Goal: Task Accomplishment & Management: Manage account settings

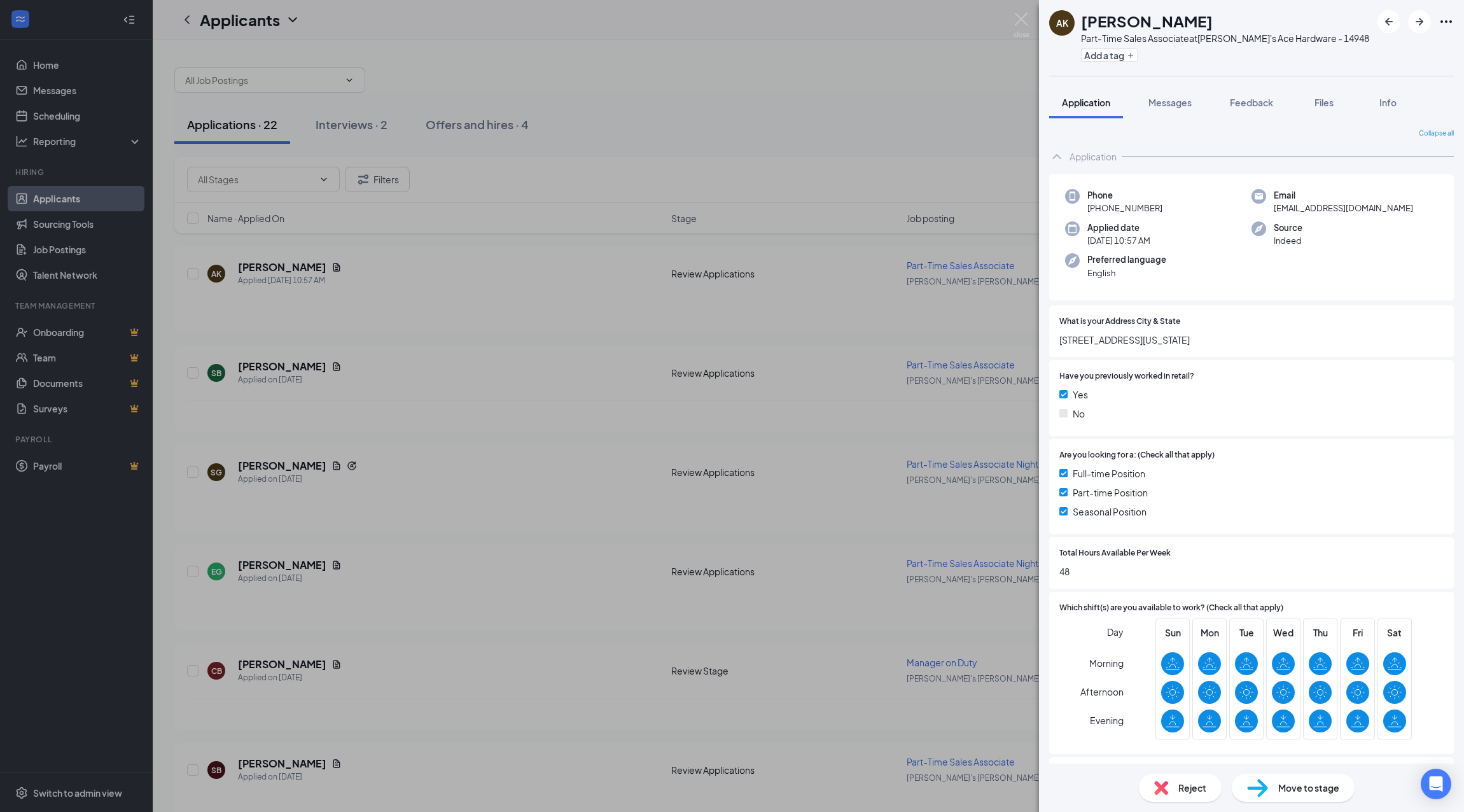
click at [460, 307] on div "AK [PERSON_NAME] Part-Time Sales Associate at [PERSON_NAME]'s Ace Hardware - 14…" at bounding box center [732, 406] width 1464 height 812
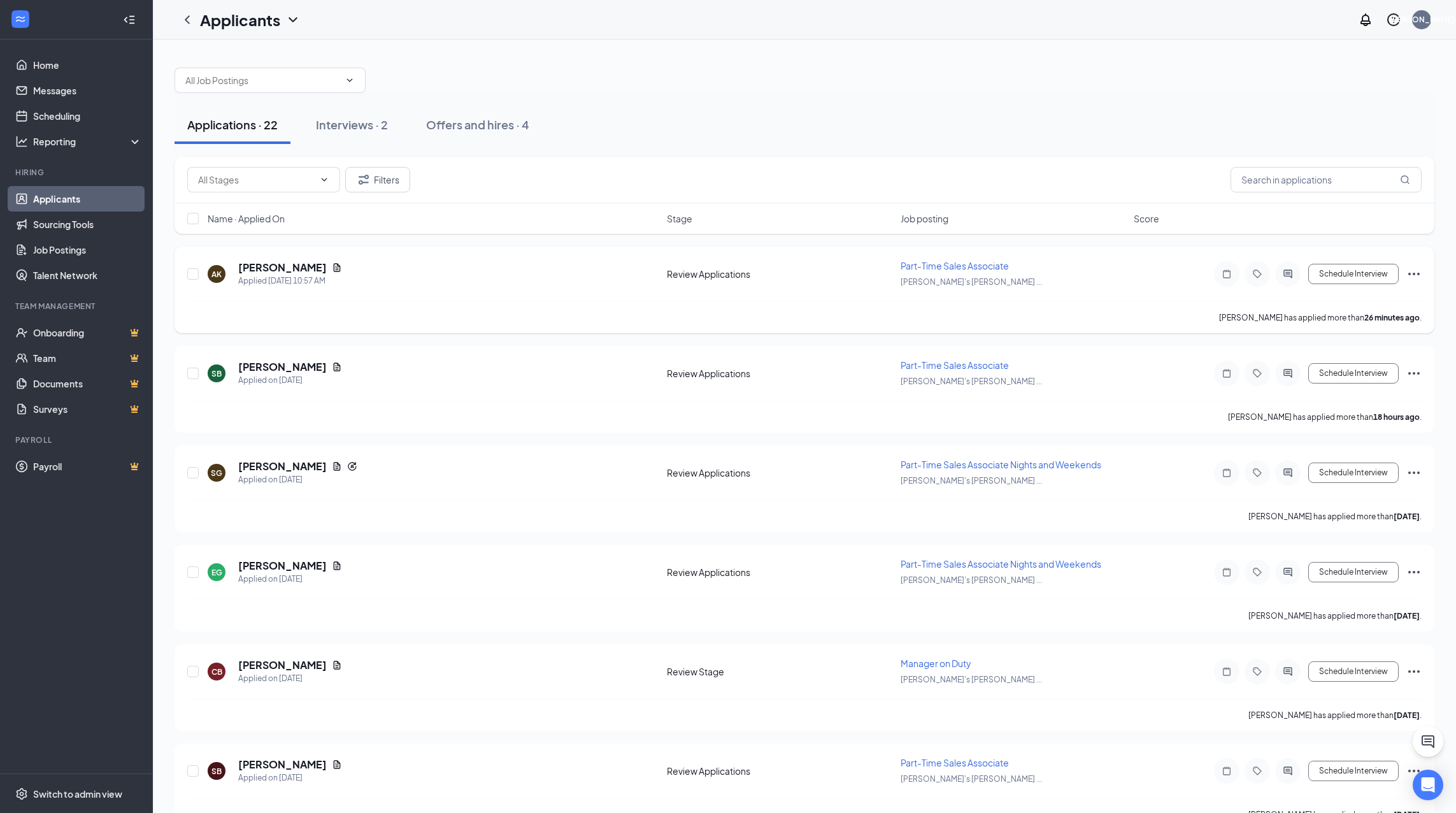
click at [526, 297] on div "AK [PERSON_NAME] Applied [DATE] 10:57 AM Review Applications Part-Time Sales As…" at bounding box center [804, 280] width 1234 height 42
click at [283, 271] on h5 "[PERSON_NAME]" at bounding box center [282, 267] width 88 height 14
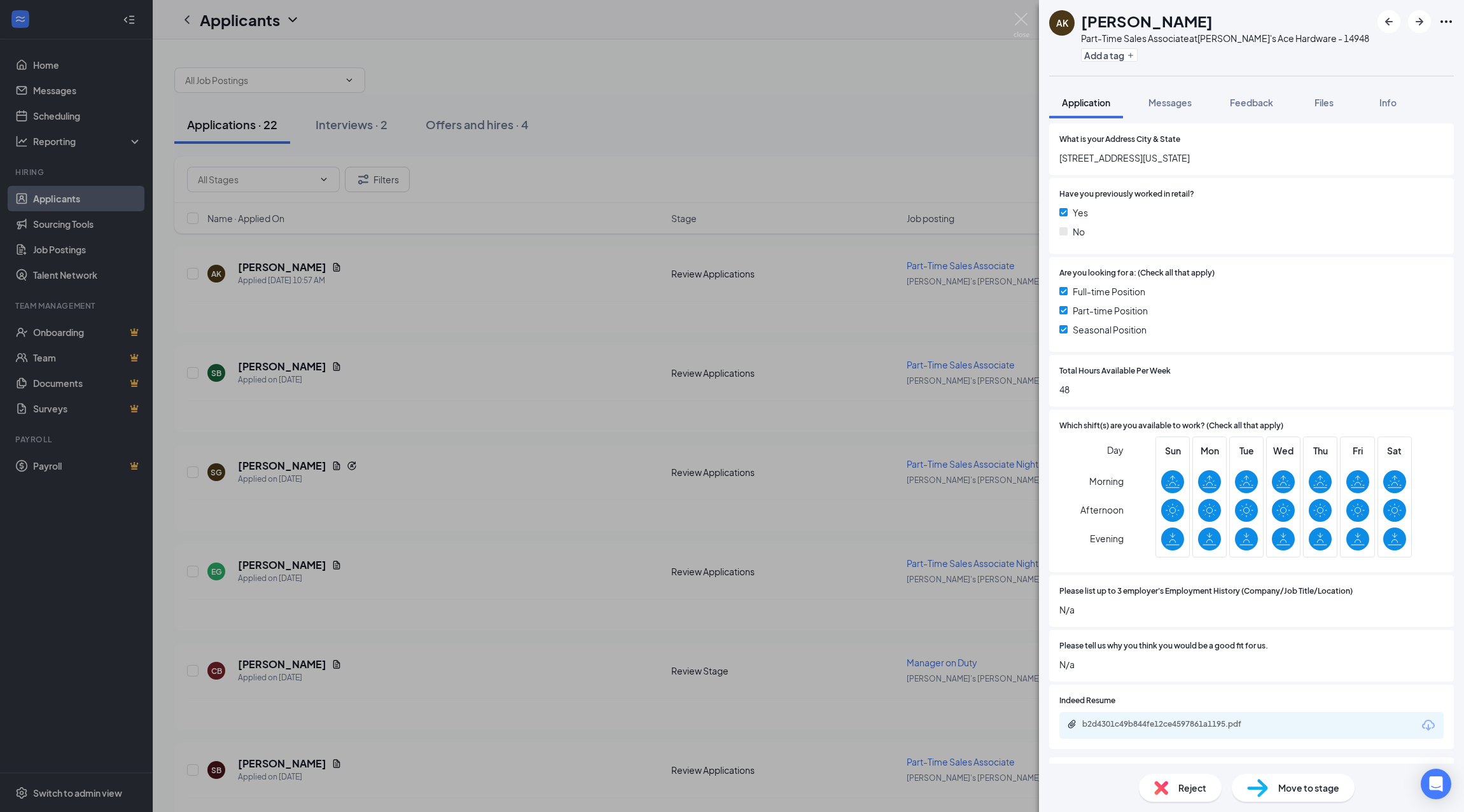
scroll to position [254, 0]
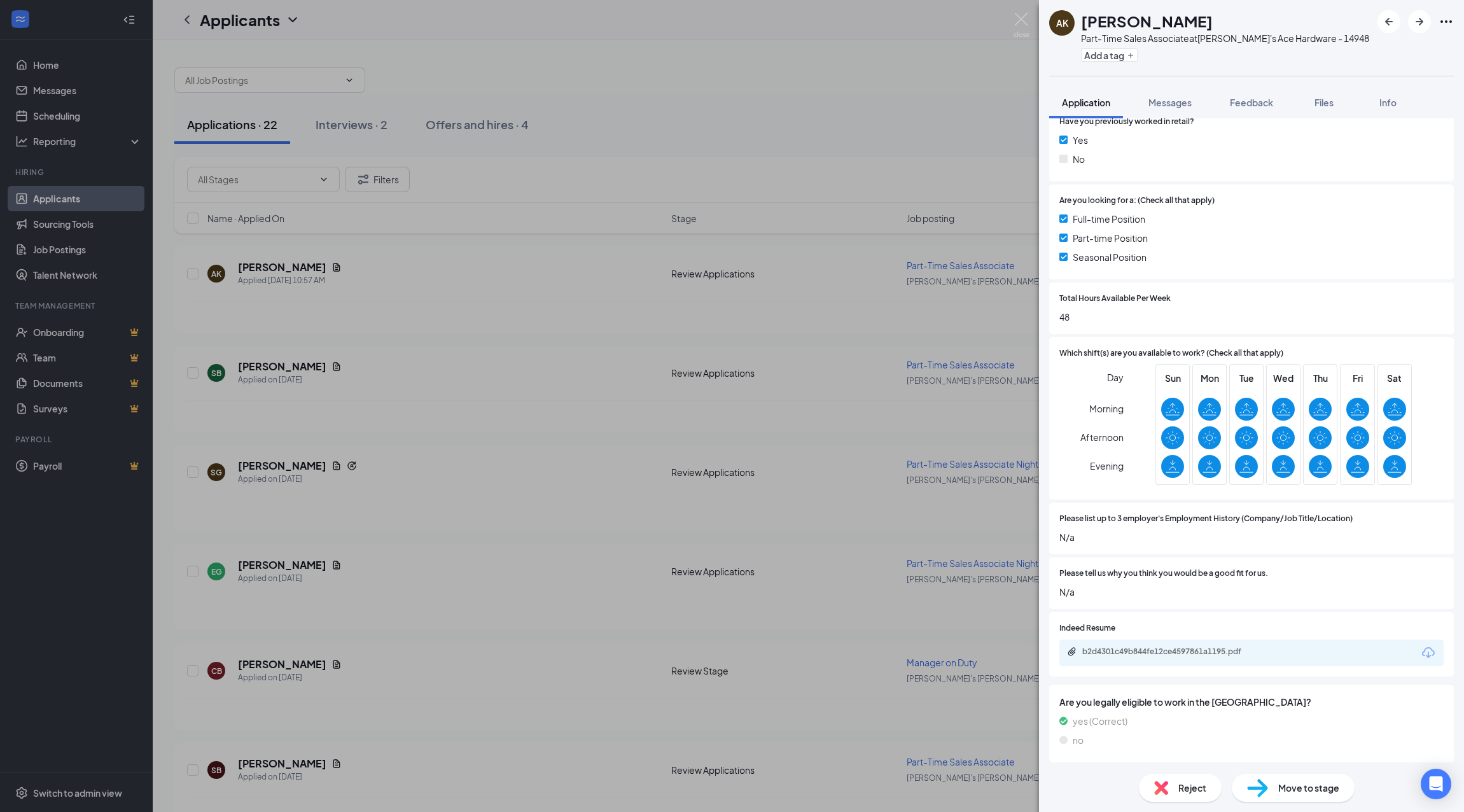
click at [1179, 787] on span "Reject" at bounding box center [1192, 788] width 28 height 14
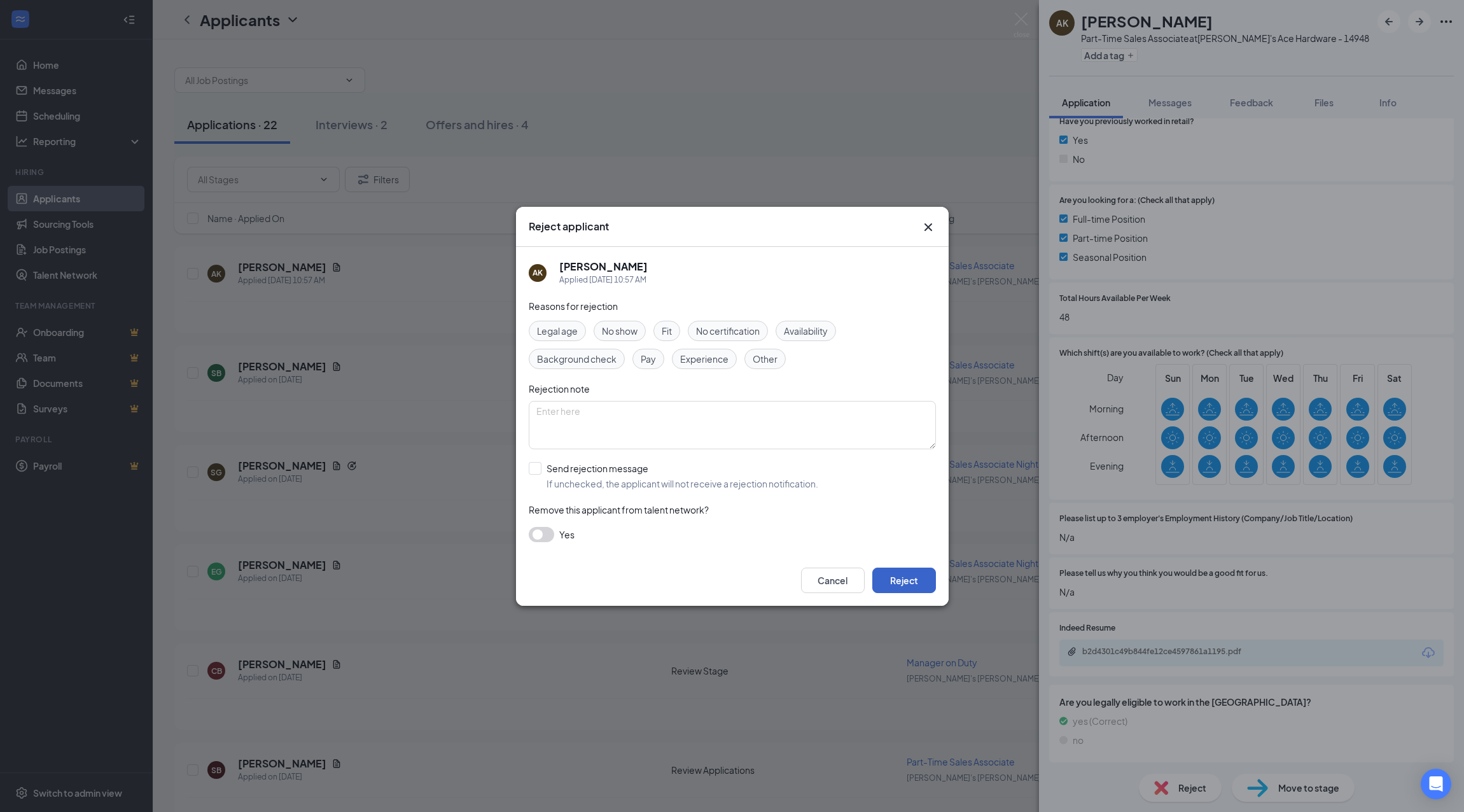
drag, startPoint x: 908, startPoint y: 576, endPoint x: 616, endPoint y: 544, distance: 293.7
click at [616, 546] on div "Reject applicant AK [PERSON_NAME] Applied [DATE] 10:57 AM Reasons for rejection…" at bounding box center [732, 406] width 432 height 399
click at [546, 538] on button "button" at bounding box center [541, 534] width 26 height 15
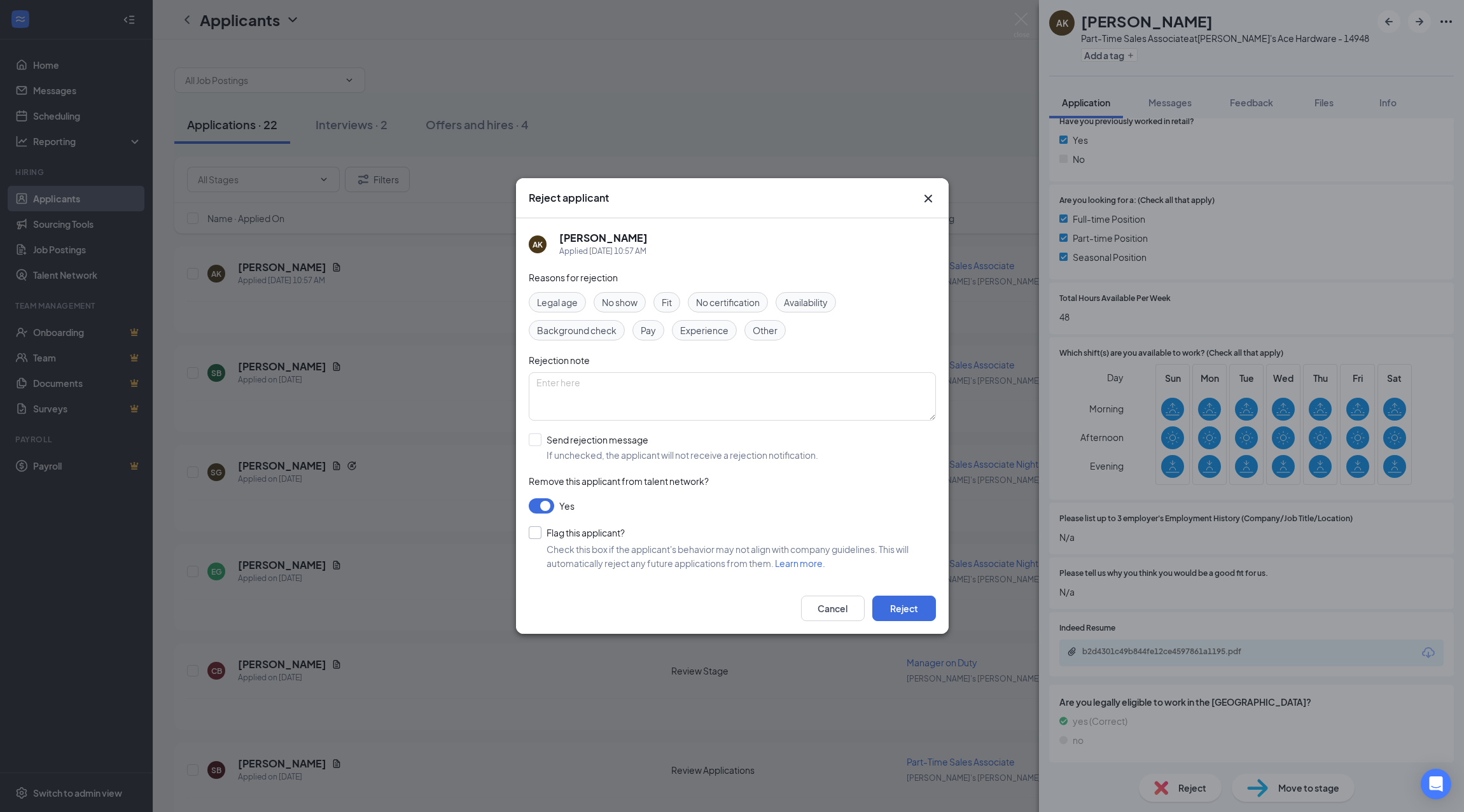
click at [588, 532] on input "Flag this applicant?" at bounding box center [576, 533] width 96 height 13
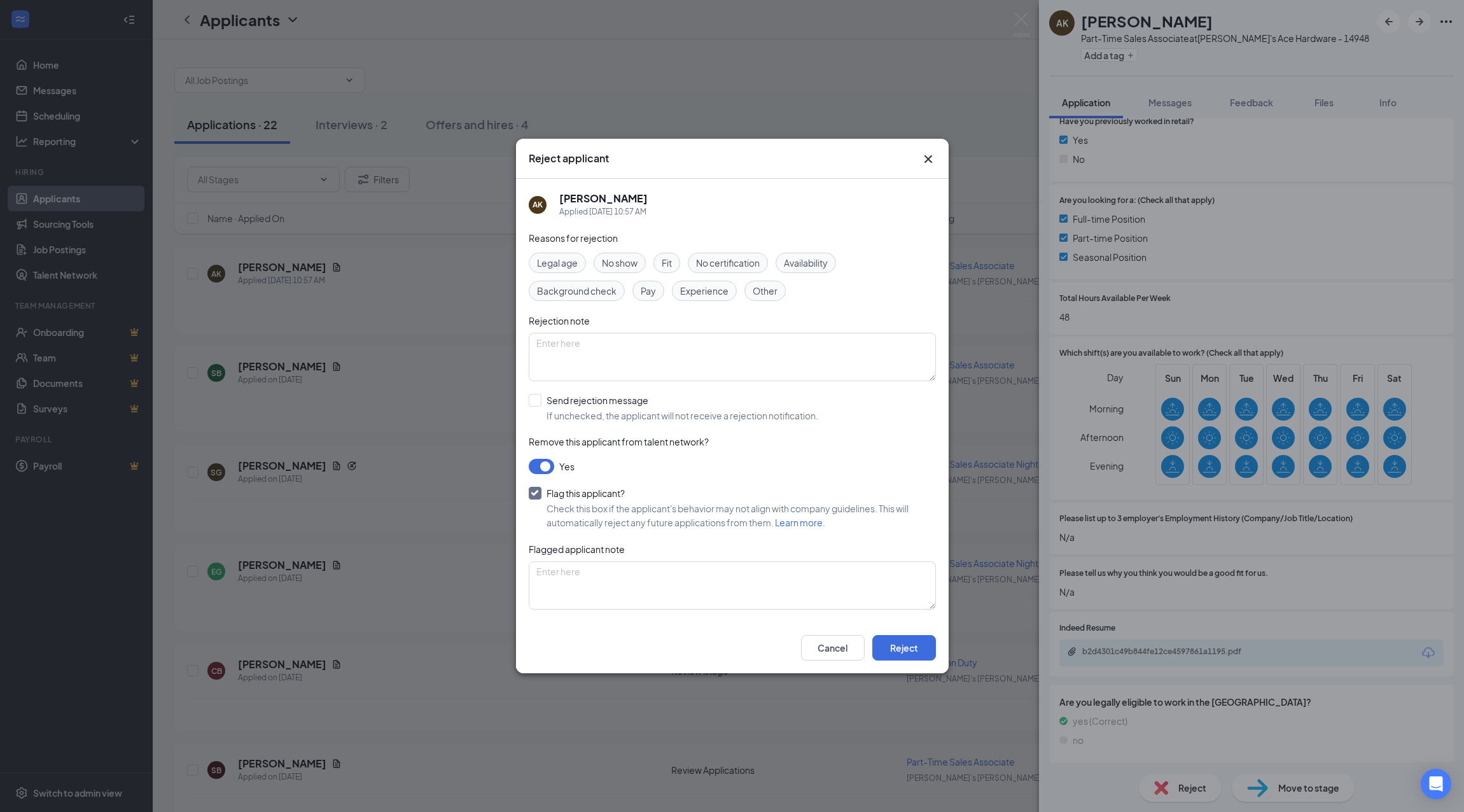
click at [531, 491] on input "Flag this applicant?" at bounding box center [576, 493] width 96 height 13
checkbox input "false"
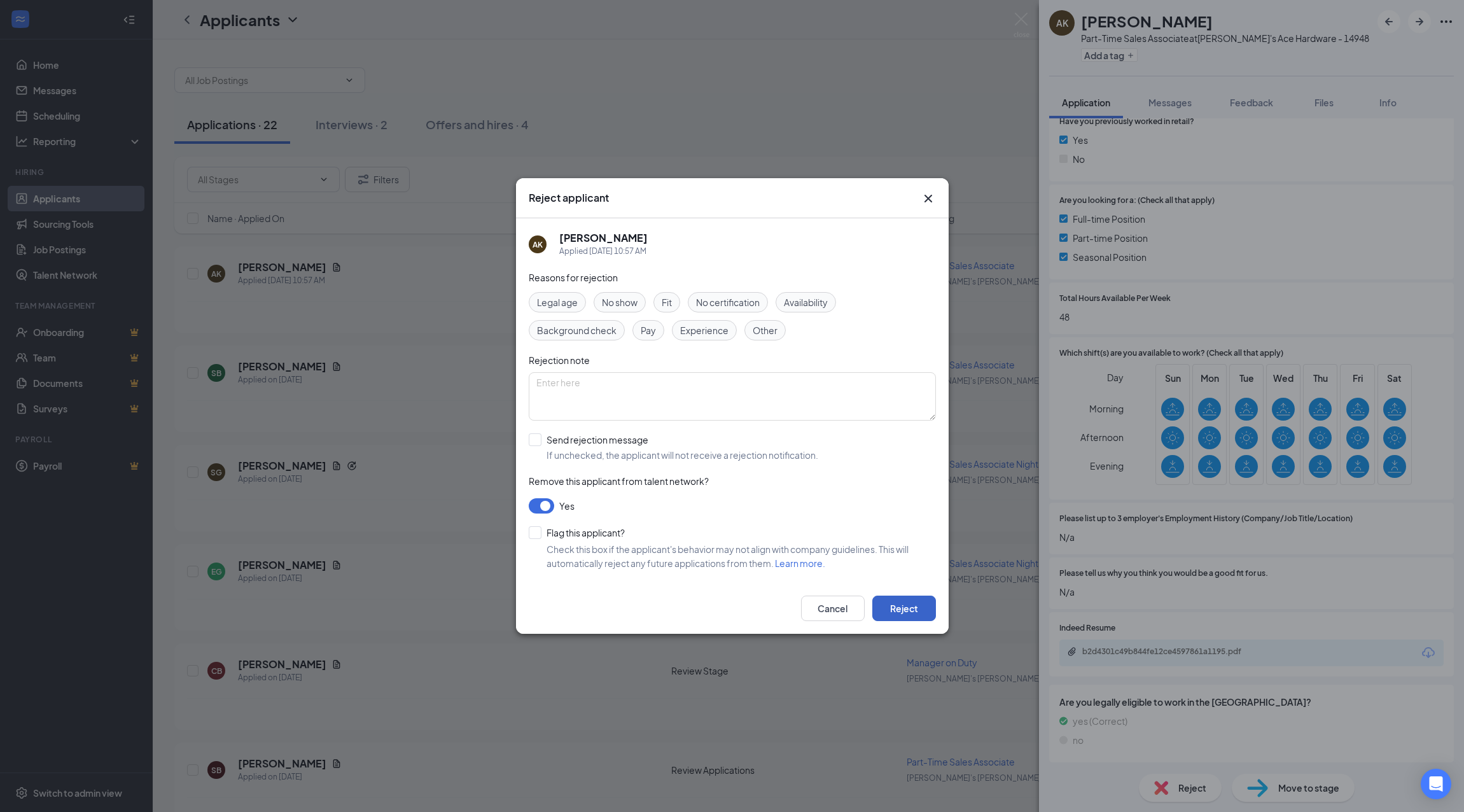
click at [901, 613] on button "Reject" at bounding box center [904, 608] width 63 height 26
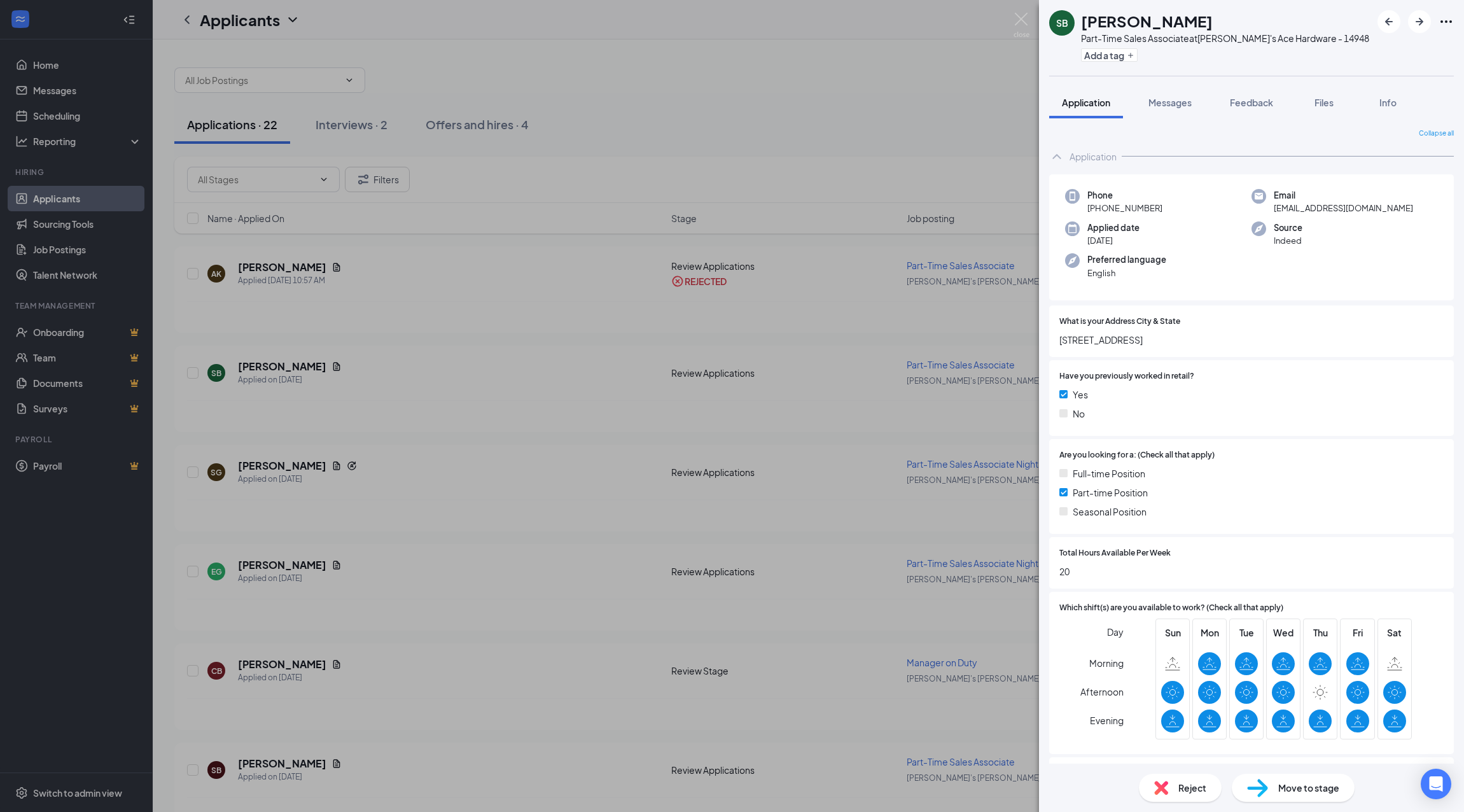
click at [822, 115] on div "SB [PERSON_NAME] Part-Time Sales Associate at [PERSON_NAME]'s Ace Hardware - 14…" at bounding box center [732, 406] width 1464 height 812
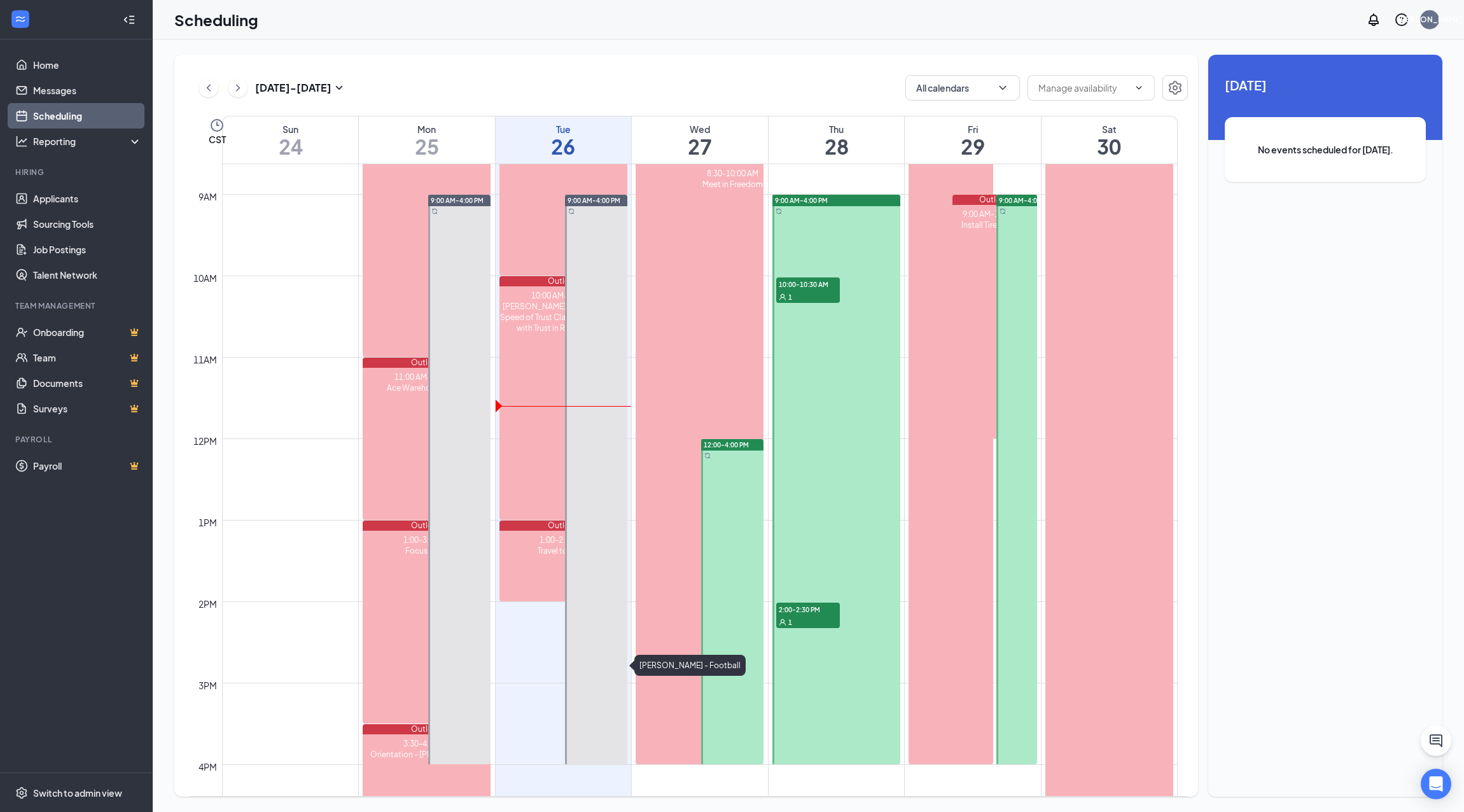
scroll to position [625, 0]
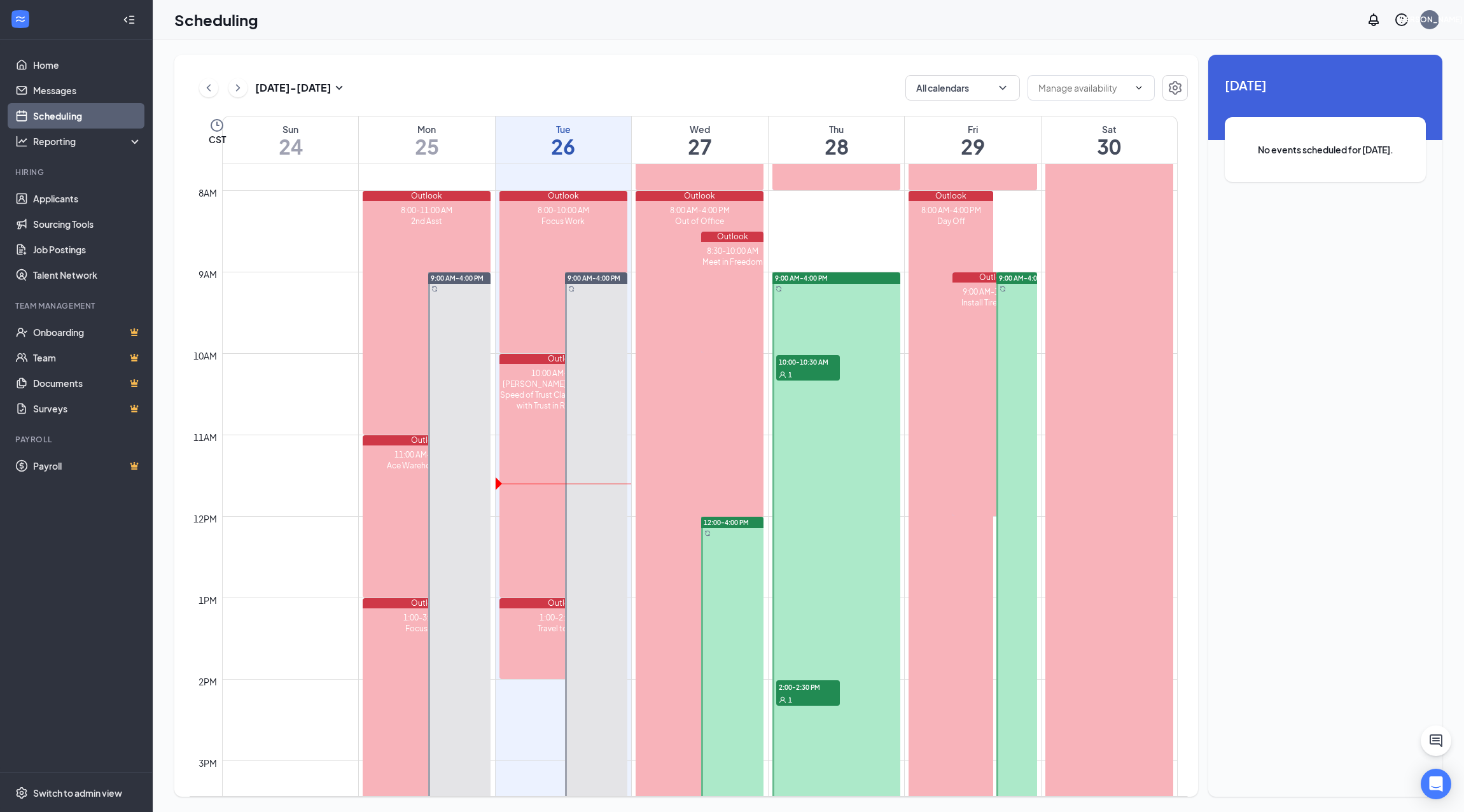
drag, startPoint x: 819, startPoint y: 368, endPoint x: 829, endPoint y: 368, distance: 10.0
click at [819, 368] on div "1" at bounding box center [808, 374] width 63 height 13
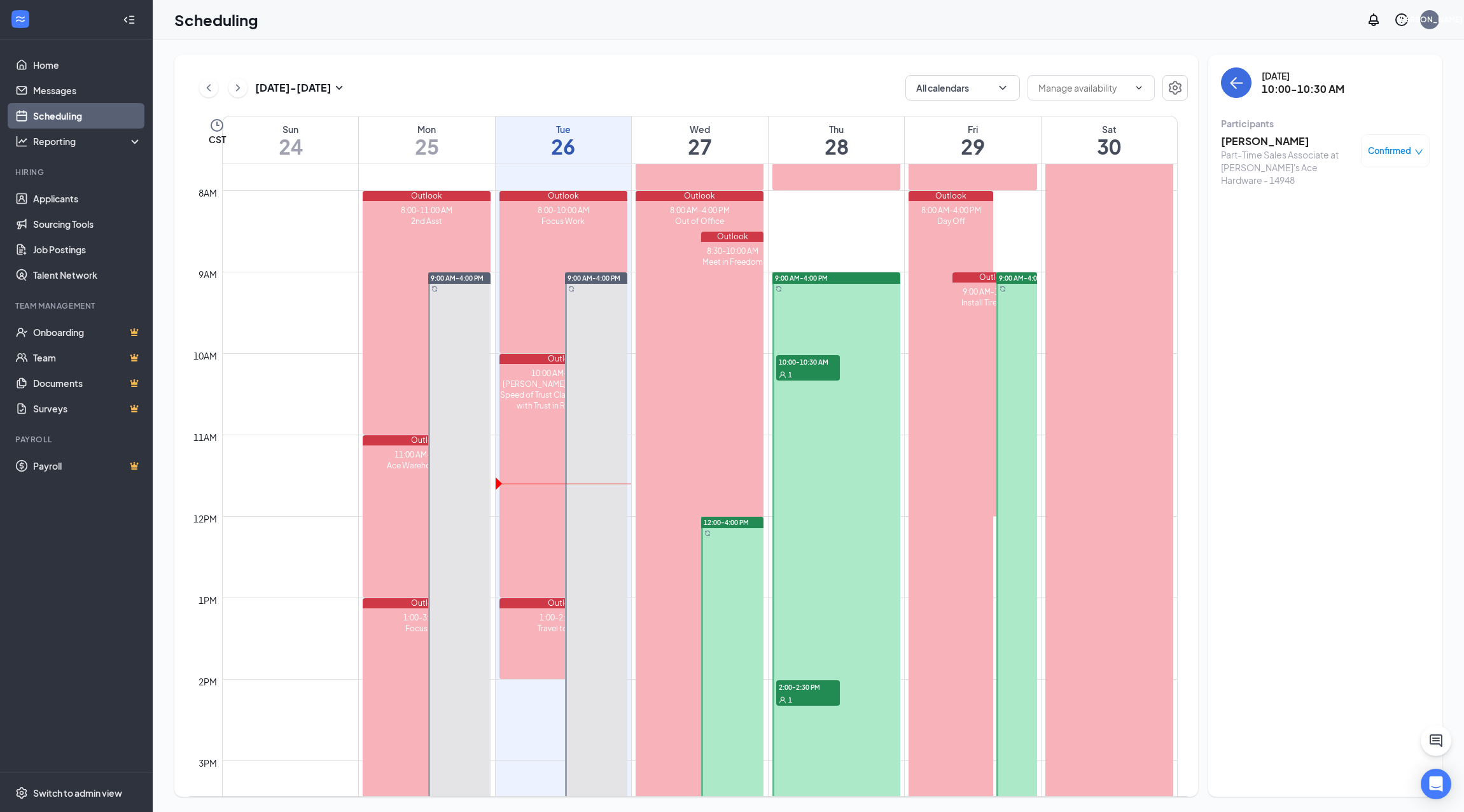
click at [1257, 138] on h3 "Mark Johnson" at bounding box center [1288, 141] width 134 height 14
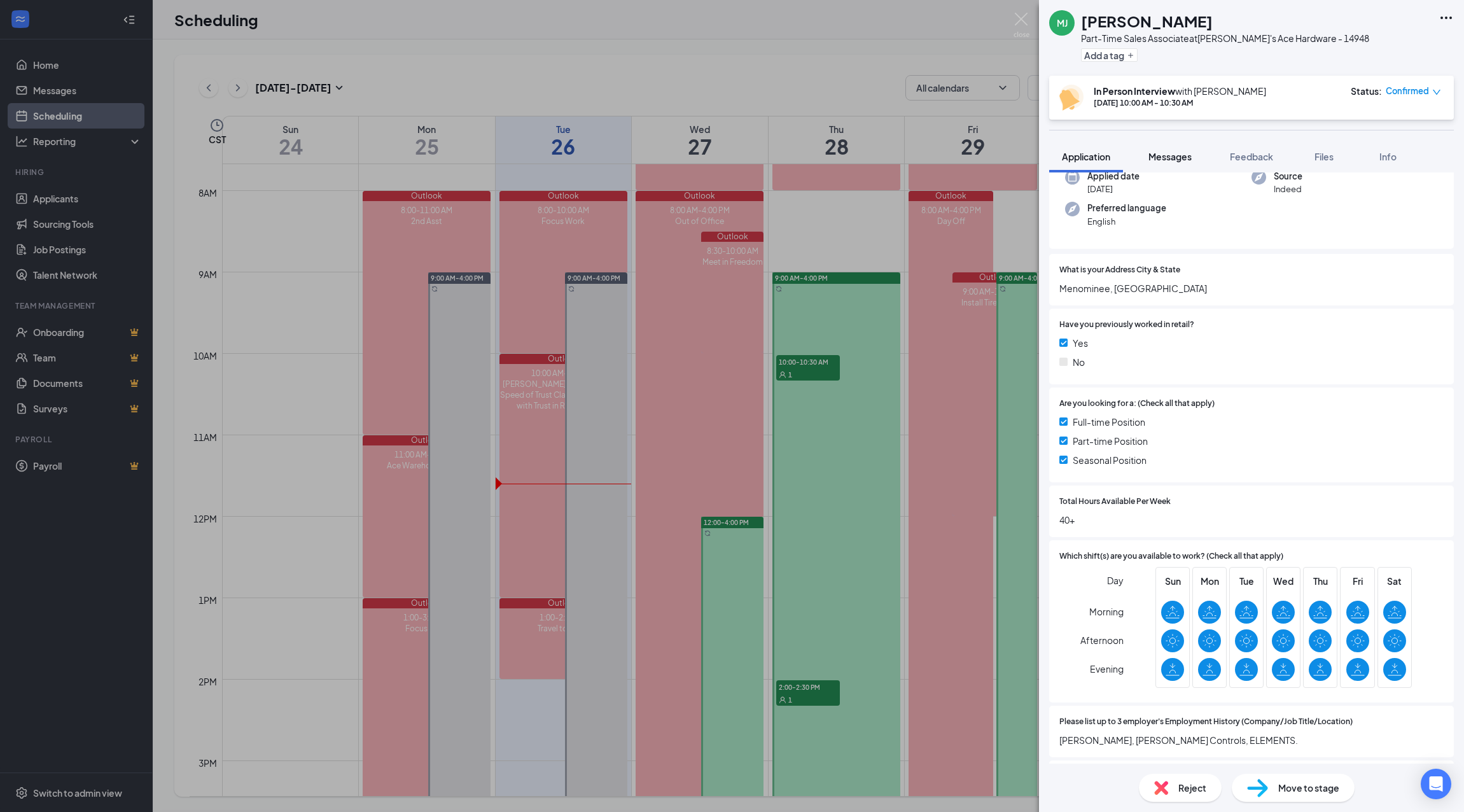
scroll to position [63, 0]
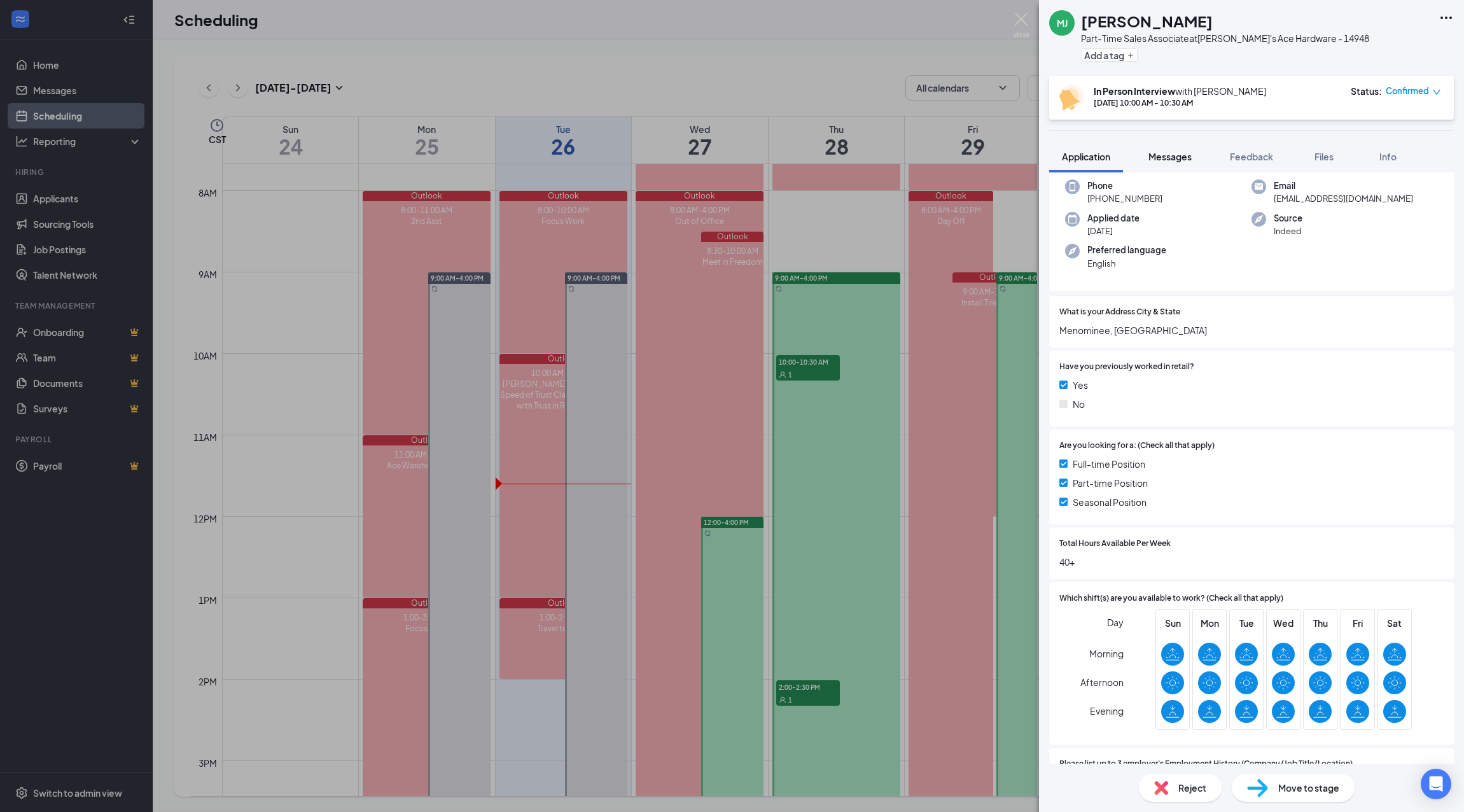
click at [1186, 159] on span "Messages" at bounding box center [1170, 157] width 43 height 11
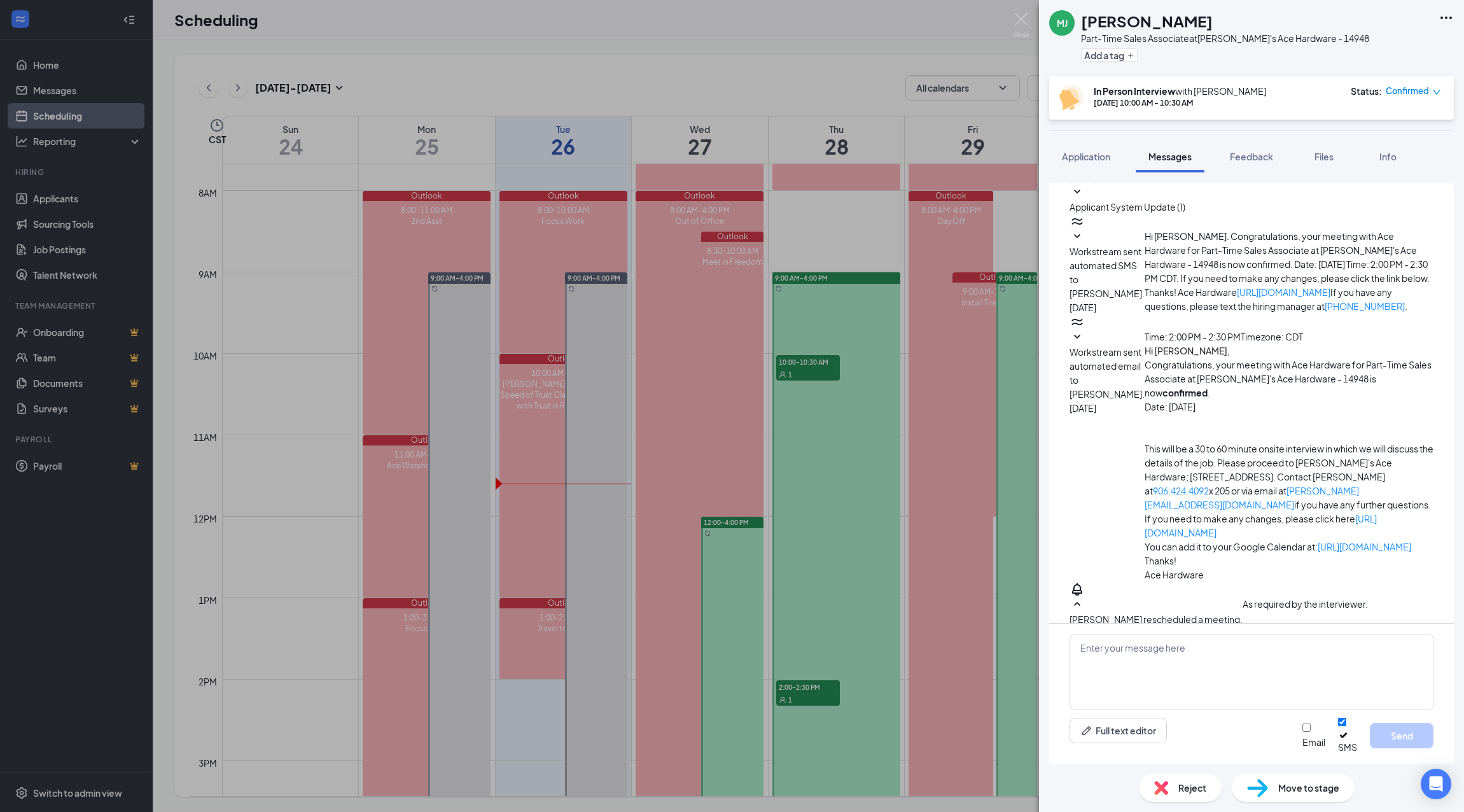
scroll to position [152, 0]
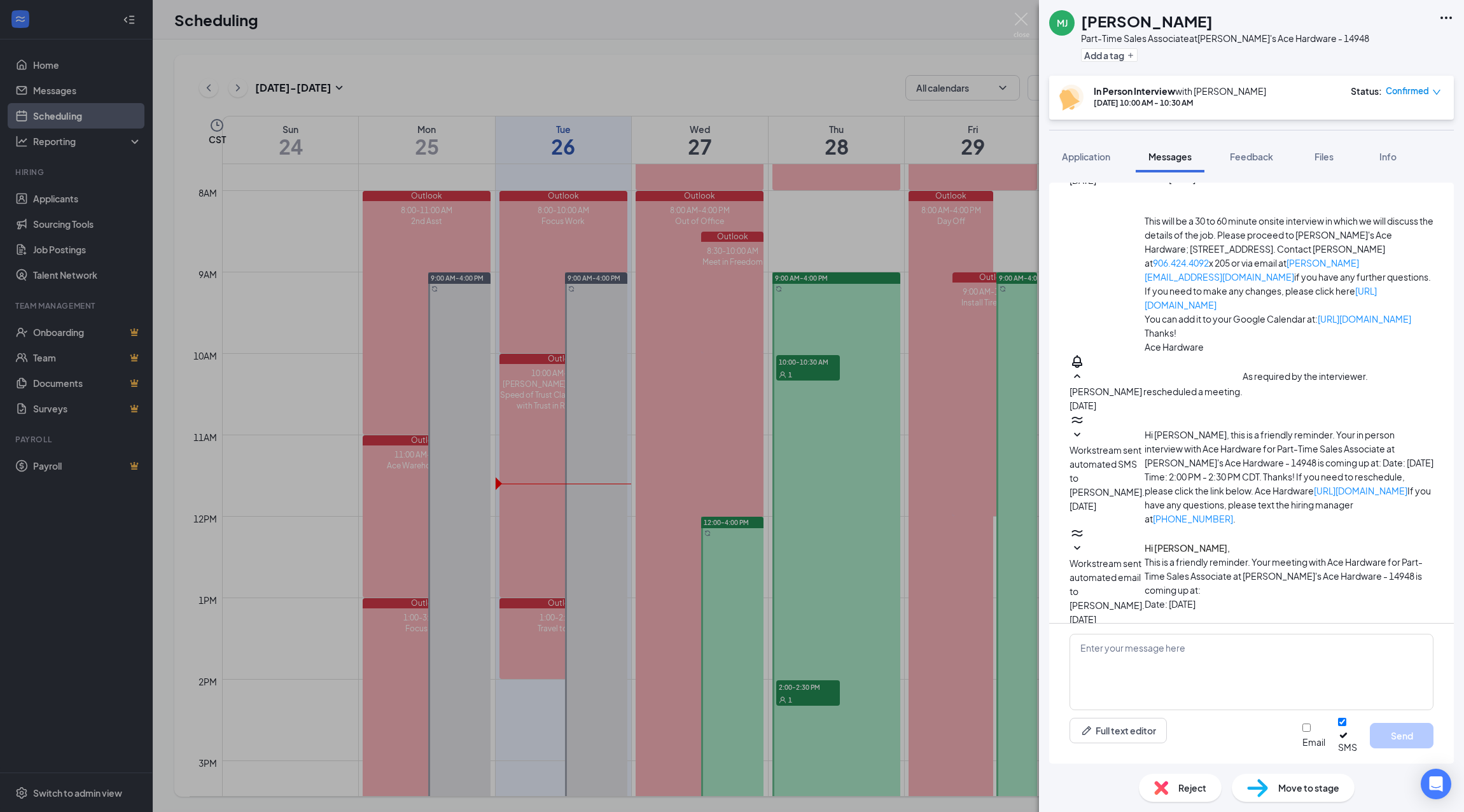
scroll to position [343, 0]
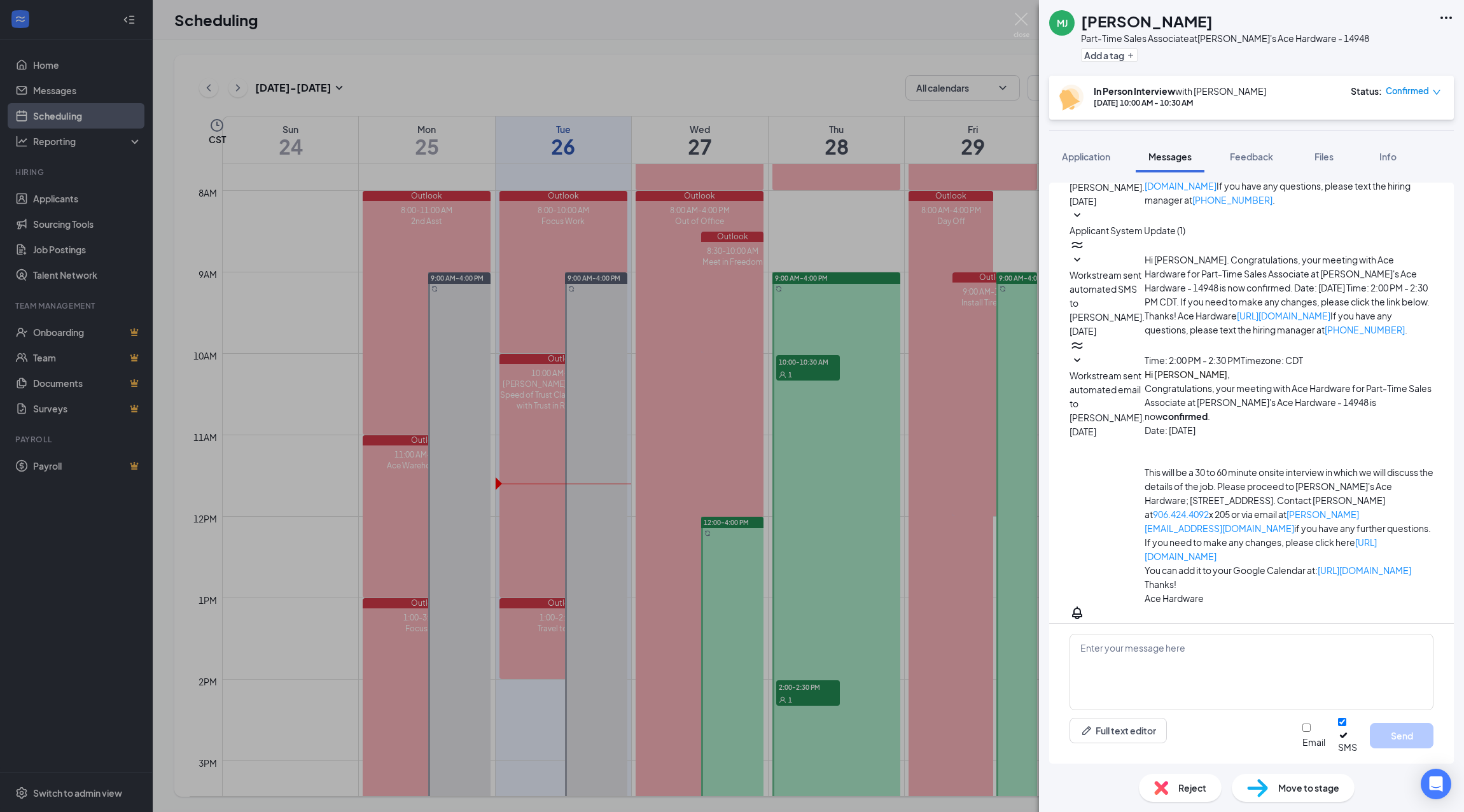
scroll to position [88, 0]
click at [1137, 793] on div at bounding box center [1107, 801] width 75 height 15
click at [1085, 793] on icon "SmallChevronUp" at bounding box center [1077, 801] width 15 height 15
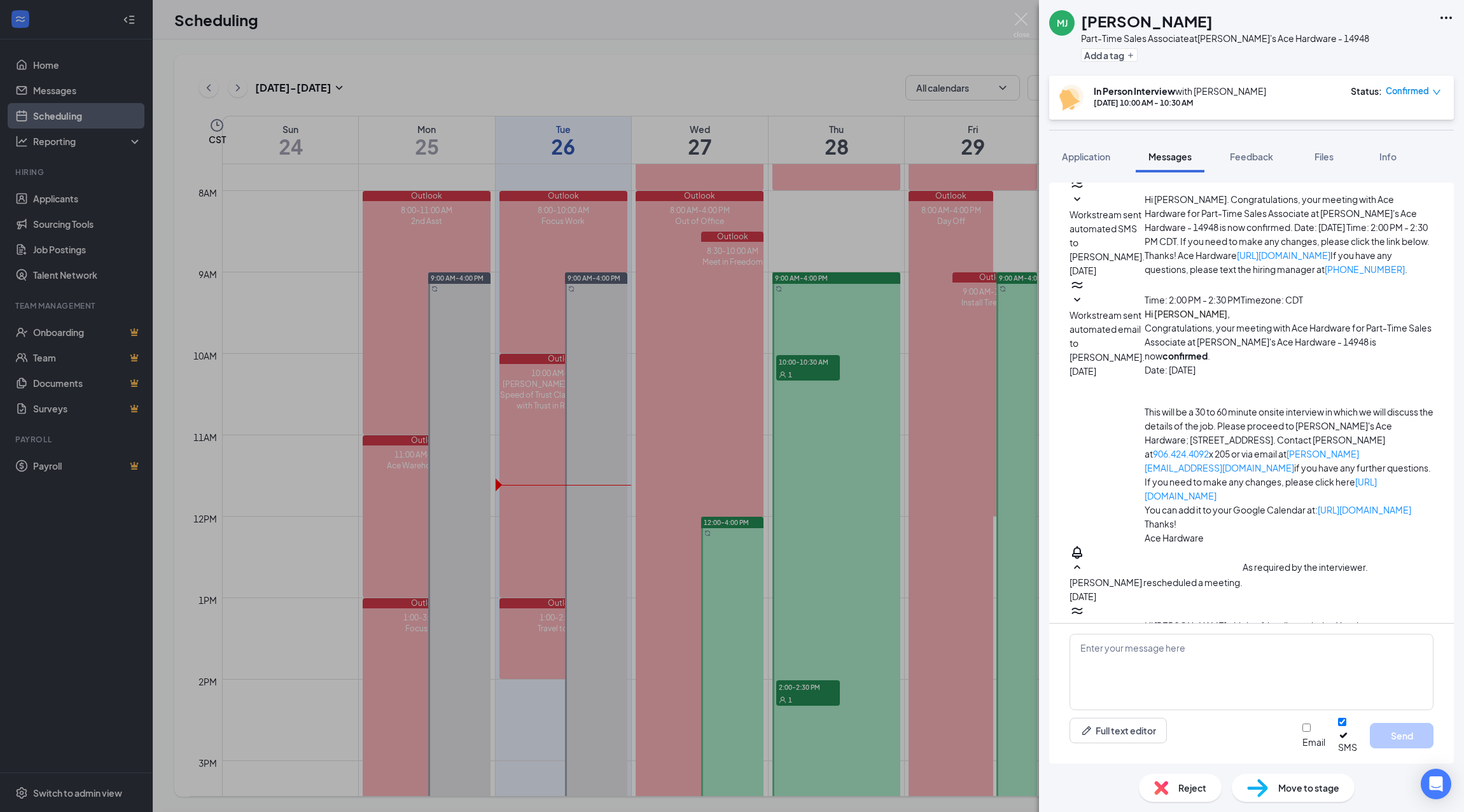
scroll to position [152, 0]
click at [1088, 162] on span "Application" at bounding box center [1086, 157] width 48 height 11
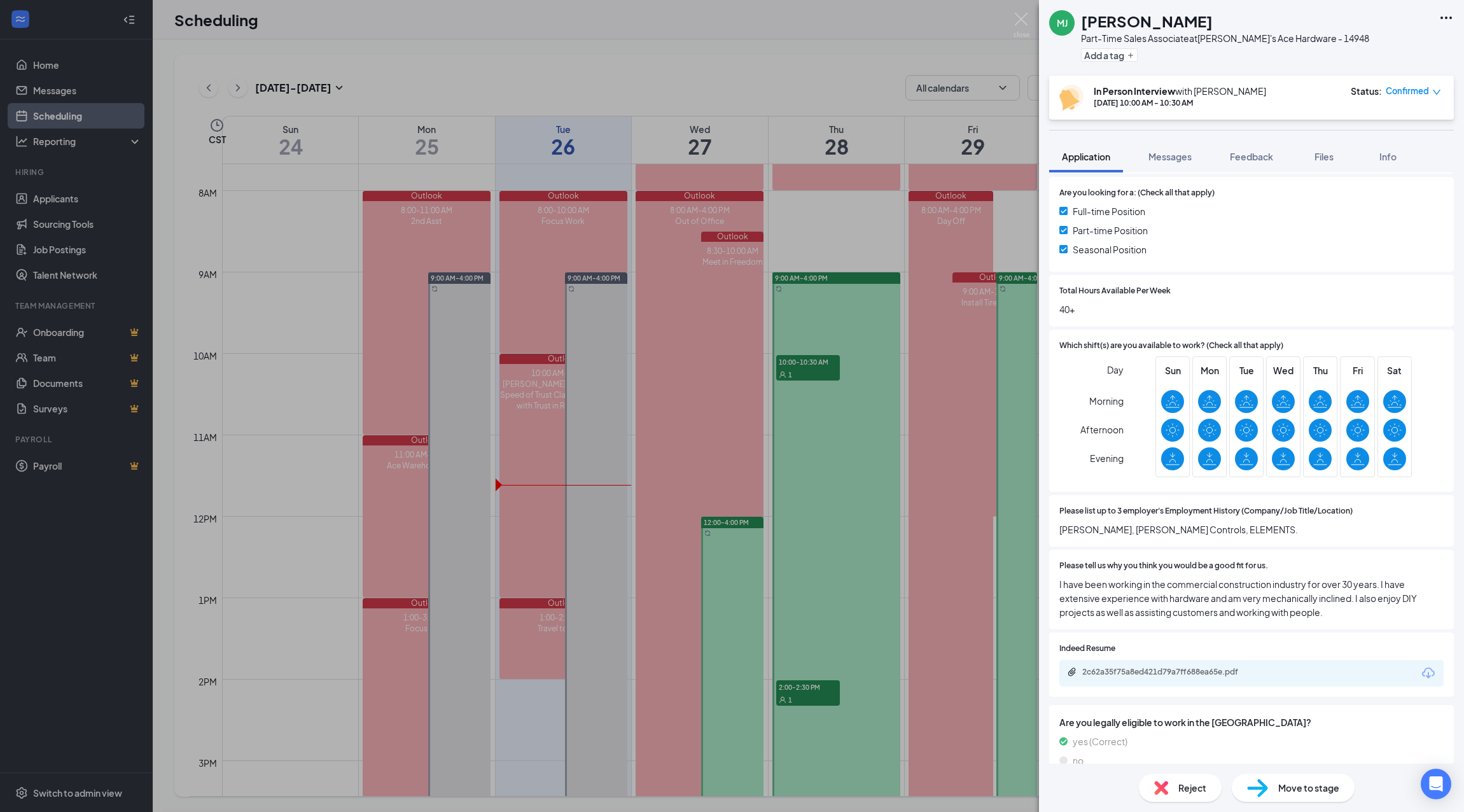
scroll to position [318, 0]
click at [1017, 16] on img at bounding box center [1022, 25] width 16 height 25
